Goal: Check status: Check status

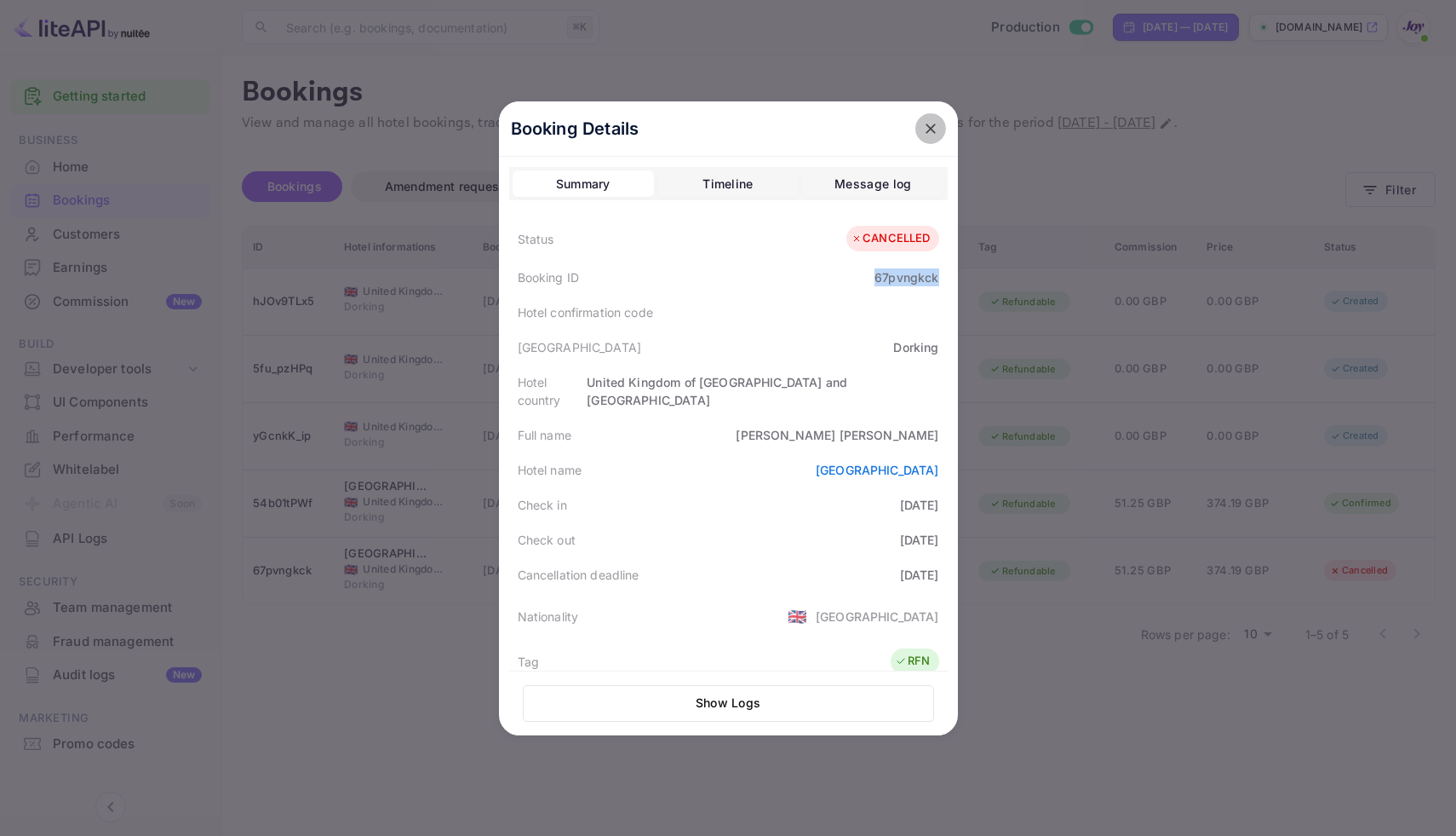
click at [937, 121] on button "close" at bounding box center [930, 128] width 31 height 31
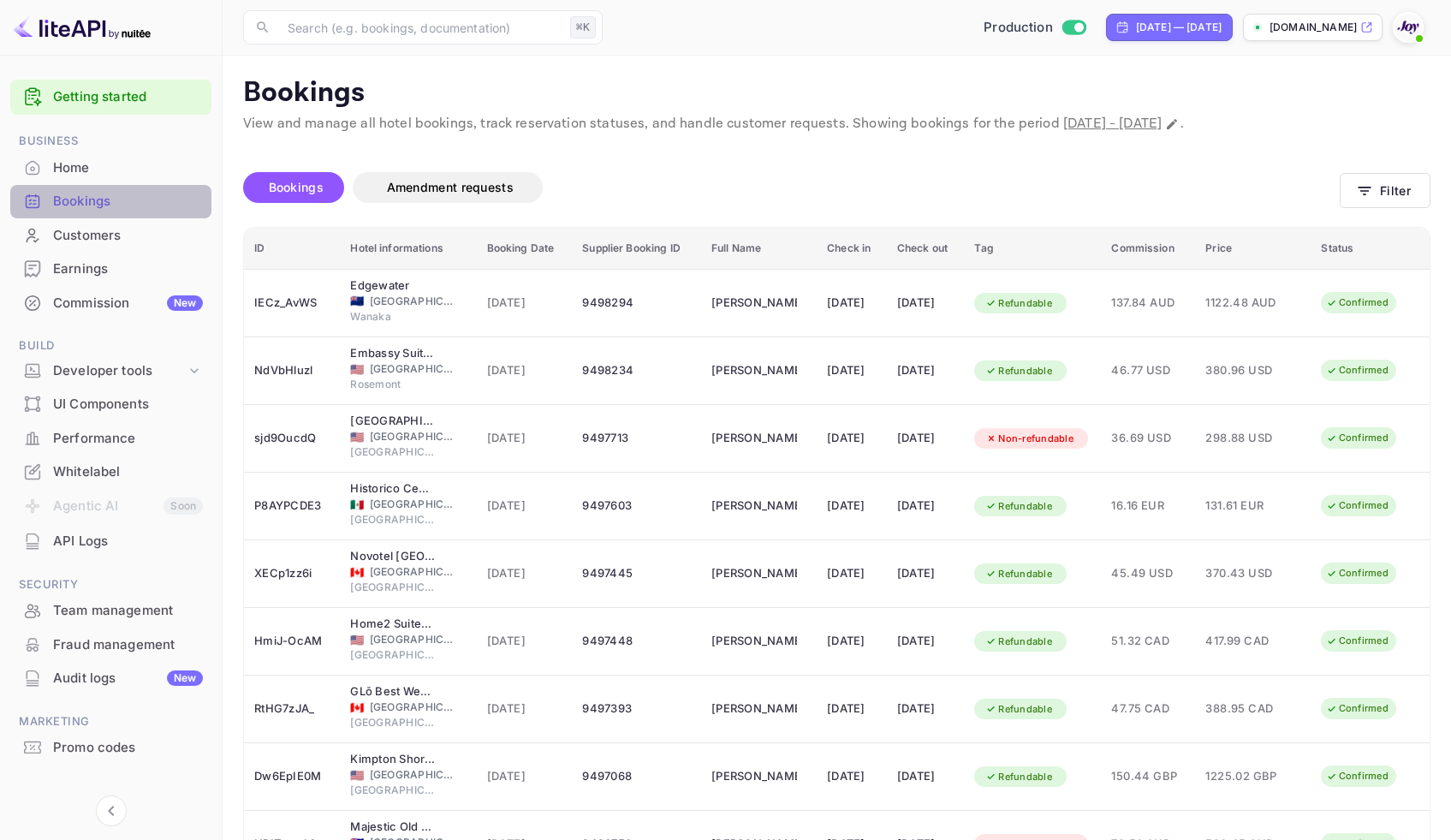
click at [61, 198] on div "Bookings" at bounding box center [128, 201] width 150 height 20
click at [1398, 196] on button "Filter" at bounding box center [1386, 191] width 91 height 35
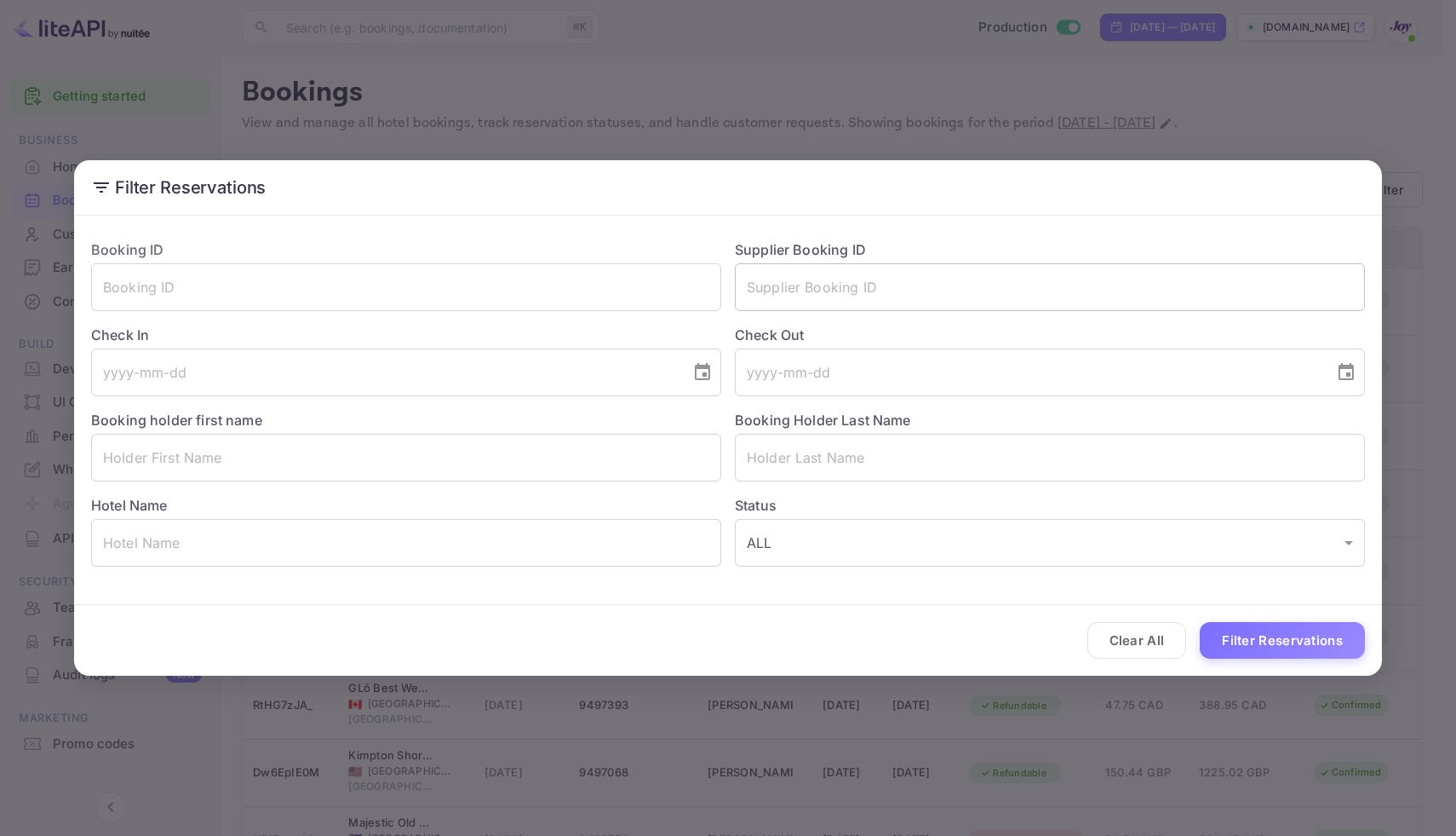
click at [796, 290] on input "text" at bounding box center [1050, 287] width 630 height 48
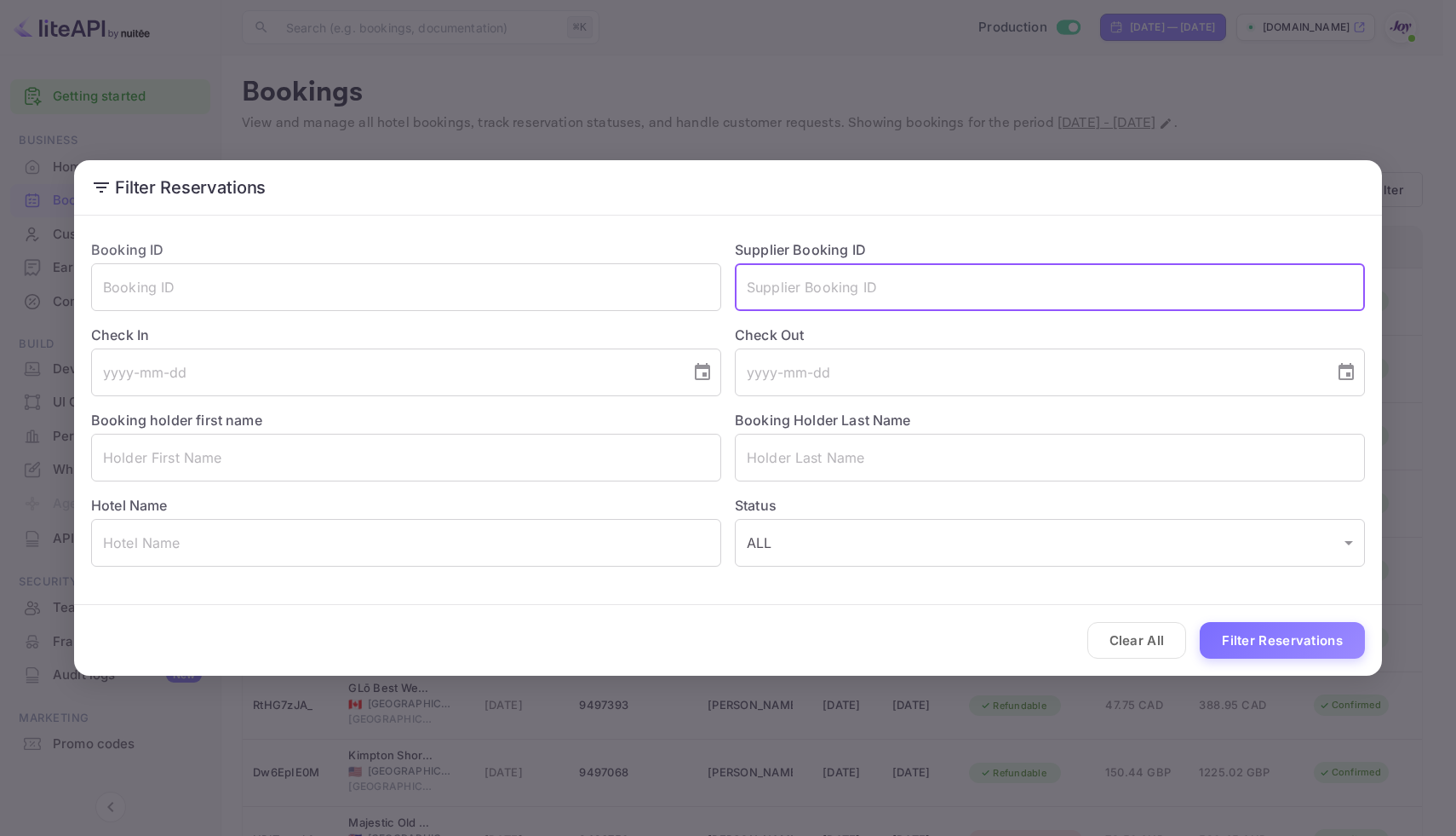
paste input "9494176"
type input "9494176"
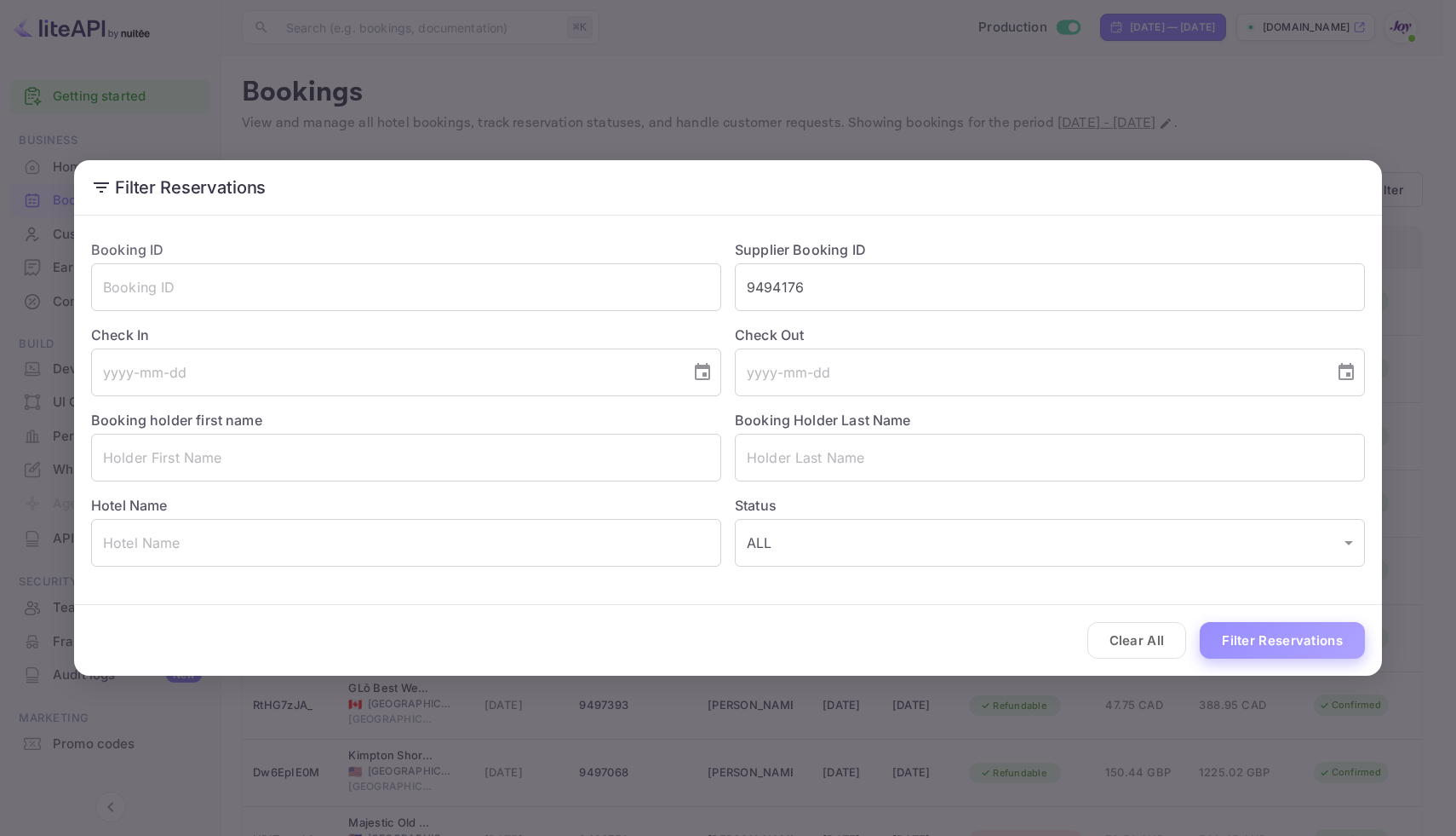
click at [1336, 635] on button "Filter Reservations" at bounding box center [1282, 641] width 165 height 37
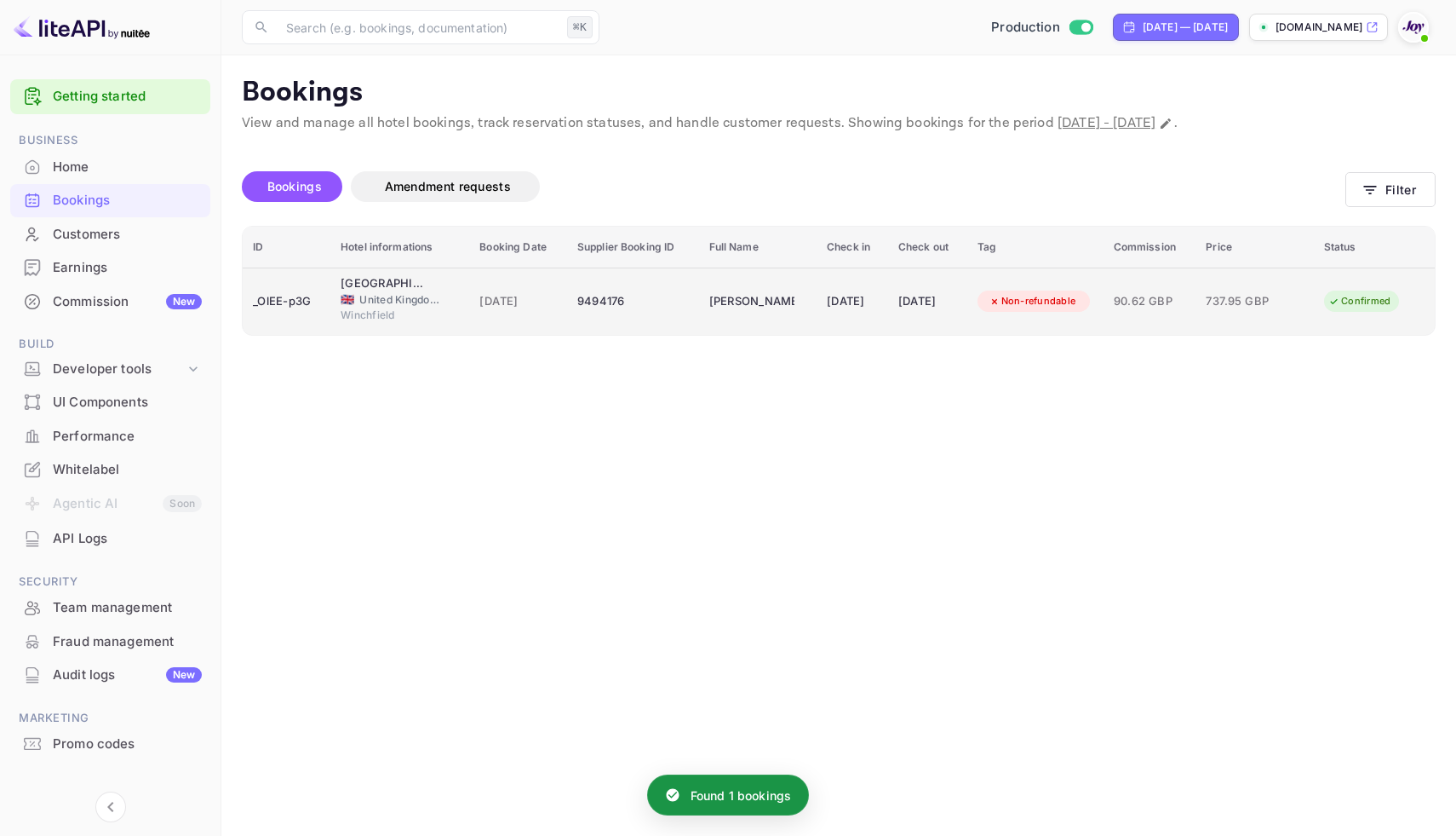
click at [656, 304] on div "9494176" at bounding box center [633, 301] width 112 height 27
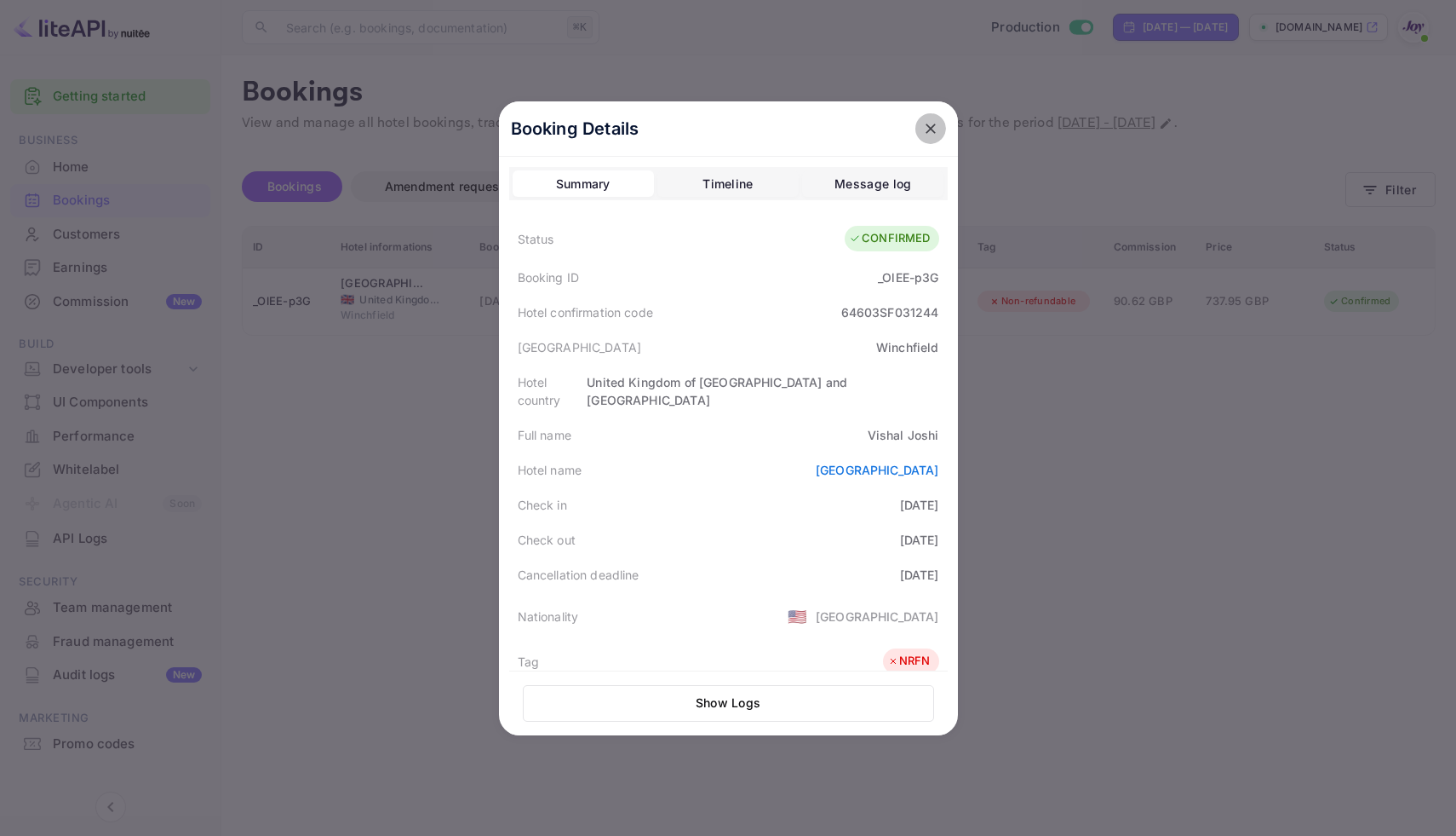
click at [928, 121] on icon "close" at bounding box center [930, 129] width 17 height 17
